Goal: Use online tool/utility: Utilize a website feature to perform a specific function

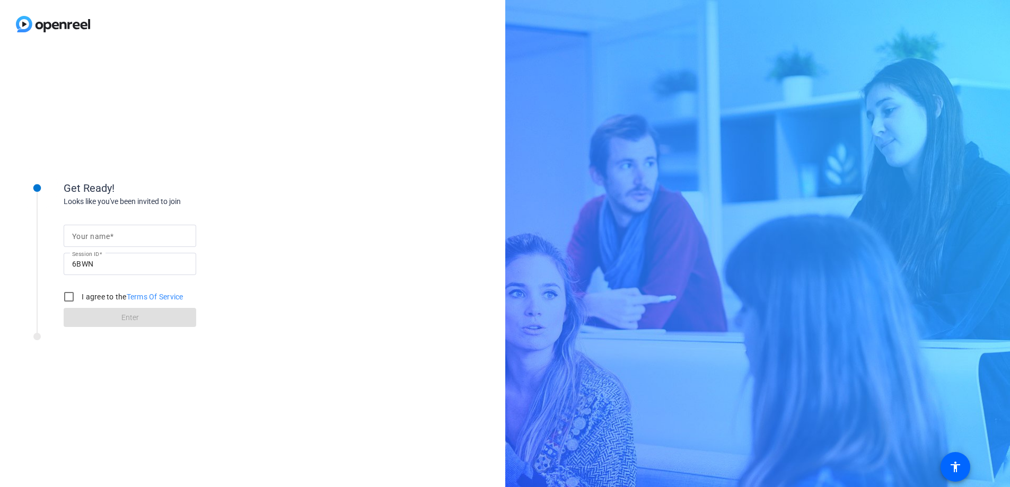
click at [95, 245] on div at bounding box center [130, 236] width 116 height 22
type input "h"
type input "[PERSON_NAME]"
click at [66, 293] on input "I agree to the Terms Of Service" at bounding box center [68, 296] width 21 height 21
checkbox input "true"
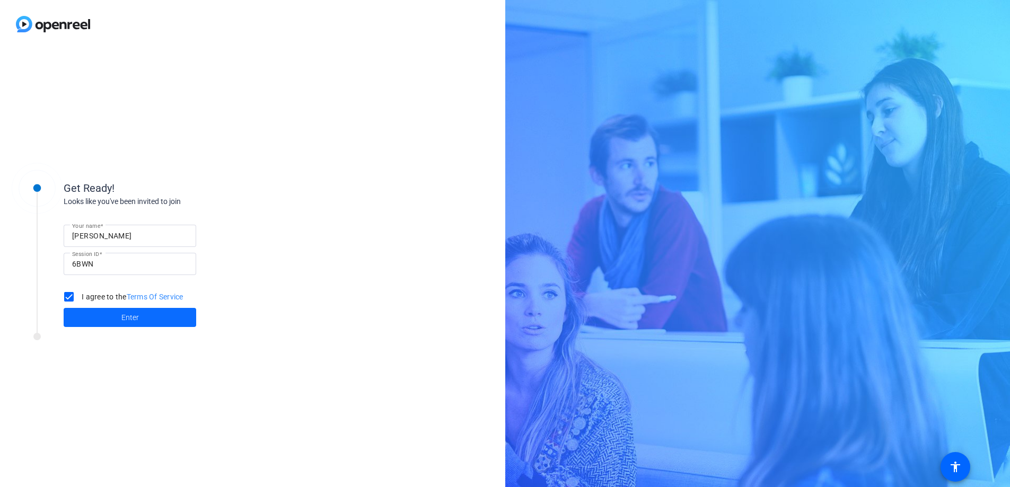
click at [109, 316] on span at bounding box center [130, 317] width 133 height 25
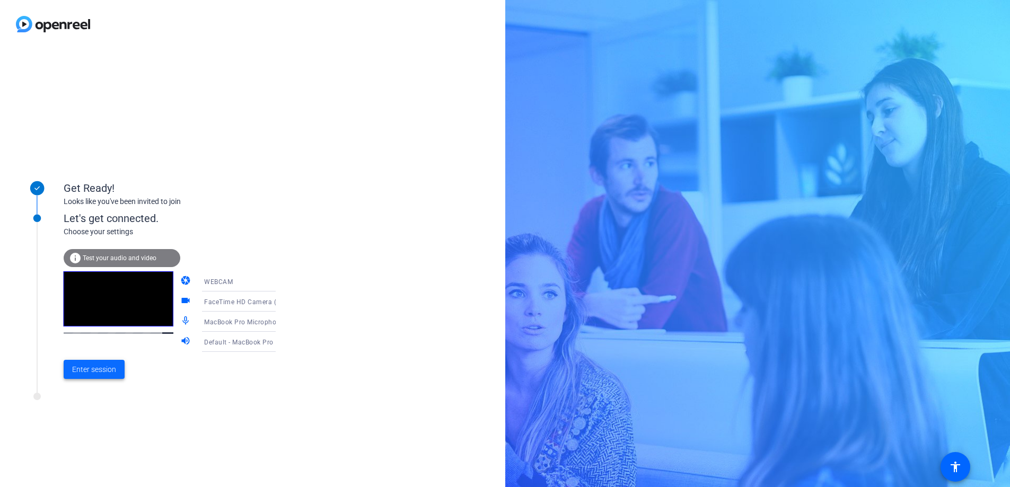
click at [93, 368] on span "Enter session" at bounding box center [94, 369] width 44 height 11
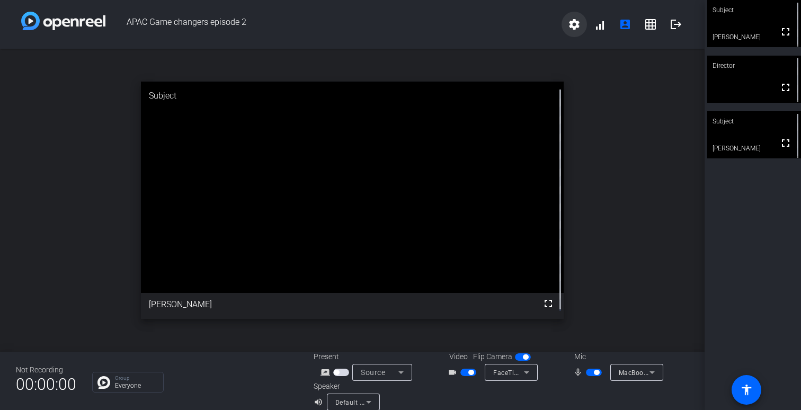
click at [568, 23] on mat-icon "settings" at bounding box center [574, 24] width 13 height 13
click at [632, 126] on div at bounding box center [400, 205] width 801 height 410
click at [545, 302] on mat-icon "fullscreen" at bounding box center [548, 303] width 13 height 13
click at [544, 304] on mat-icon "fullscreen" at bounding box center [548, 303] width 13 height 13
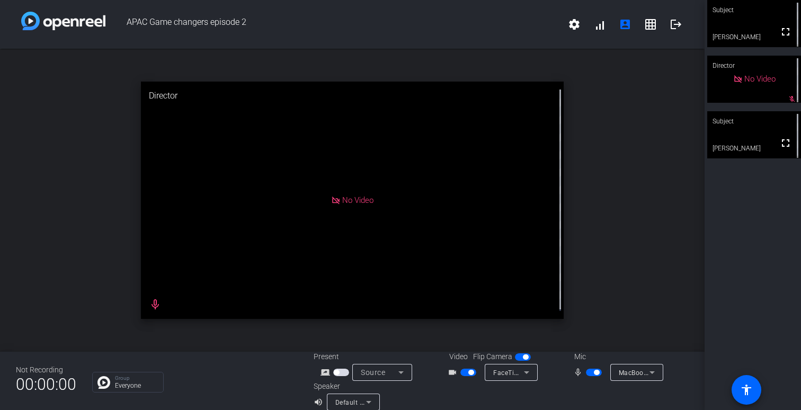
click at [604, 241] on div "open_in_new Director No Video mic_none" at bounding box center [352, 200] width 705 height 303
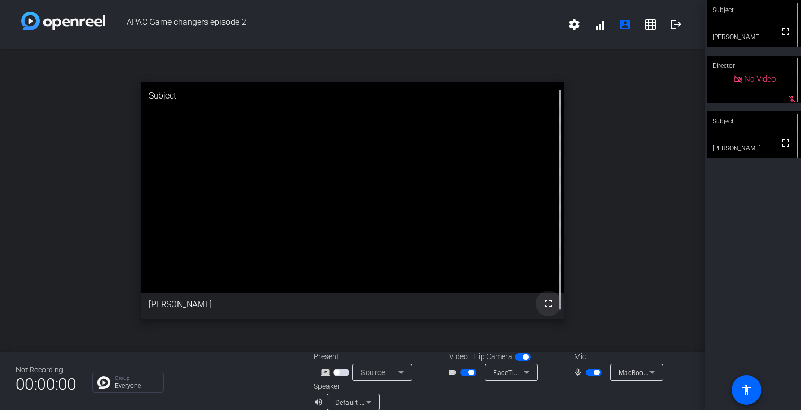
click at [544, 304] on mat-icon "fullscreen" at bounding box center [548, 303] width 13 height 13
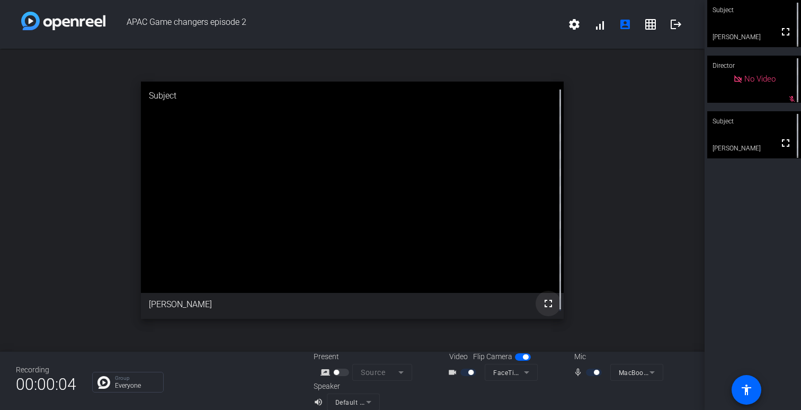
click at [544, 308] on mat-icon "fullscreen" at bounding box center [548, 303] width 13 height 13
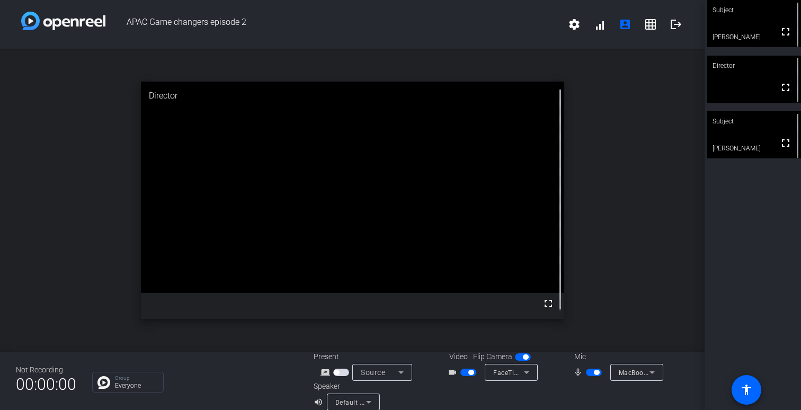
click at [588, 198] on div "open_in_new Director fullscreen" at bounding box center [352, 200] width 705 height 303
